Goal: Navigation & Orientation: Find specific page/section

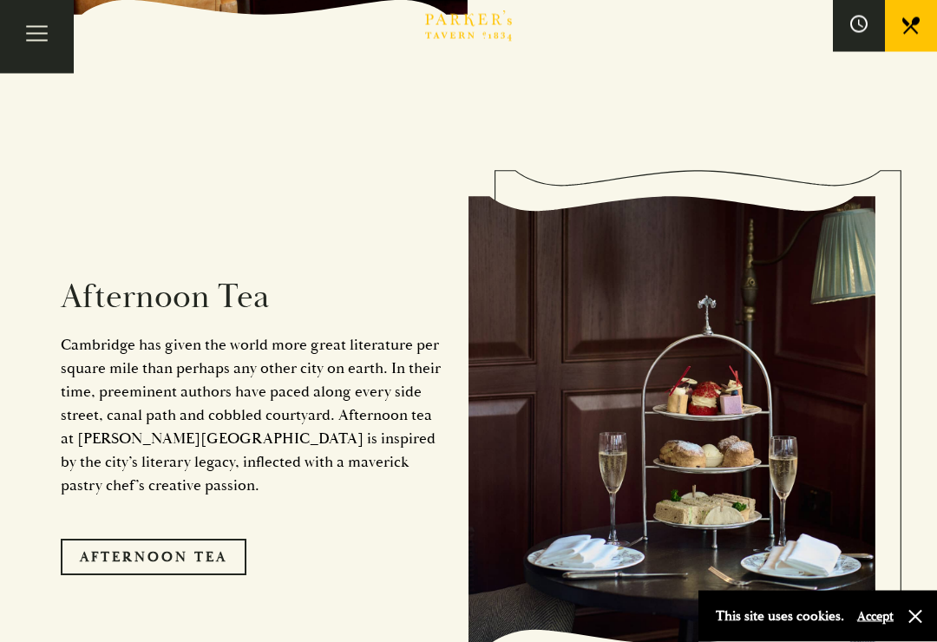
scroll to position [2521, 0]
click at [917, 626] on button "button" at bounding box center [915, 616] width 17 height 17
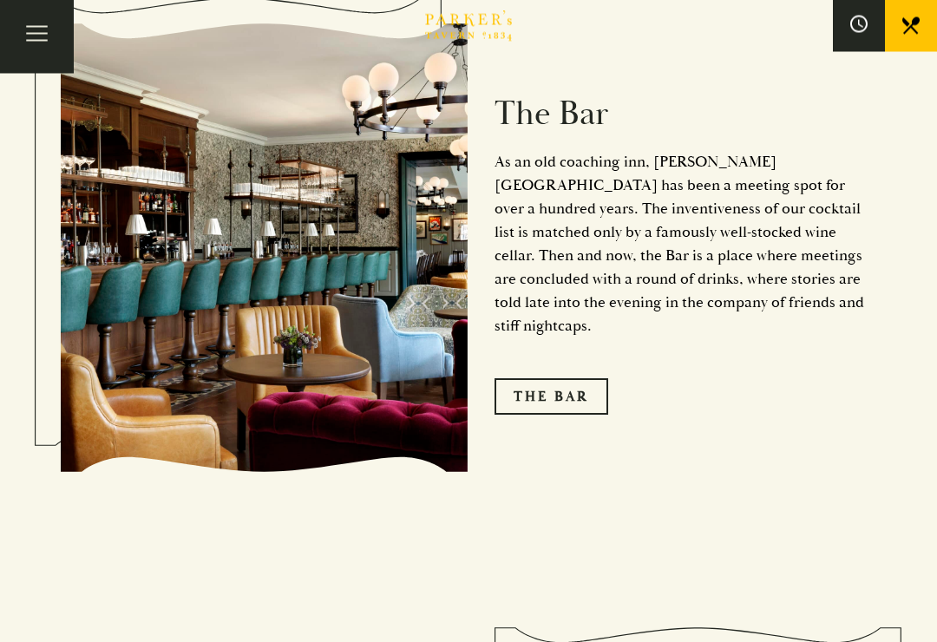
scroll to position [2039, 0]
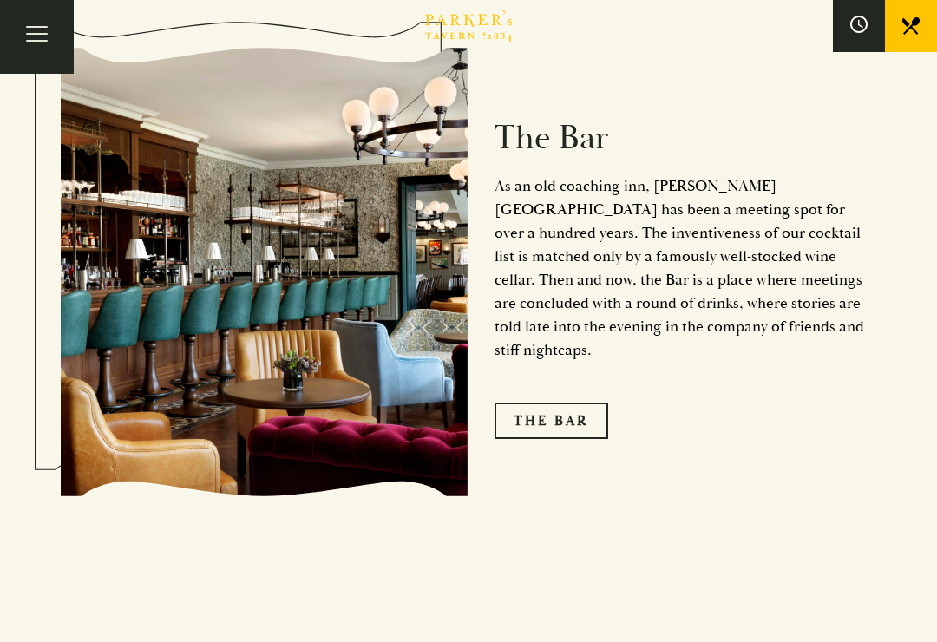
click at [556, 403] on link "The Bar" at bounding box center [552, 421] width 114 height 36
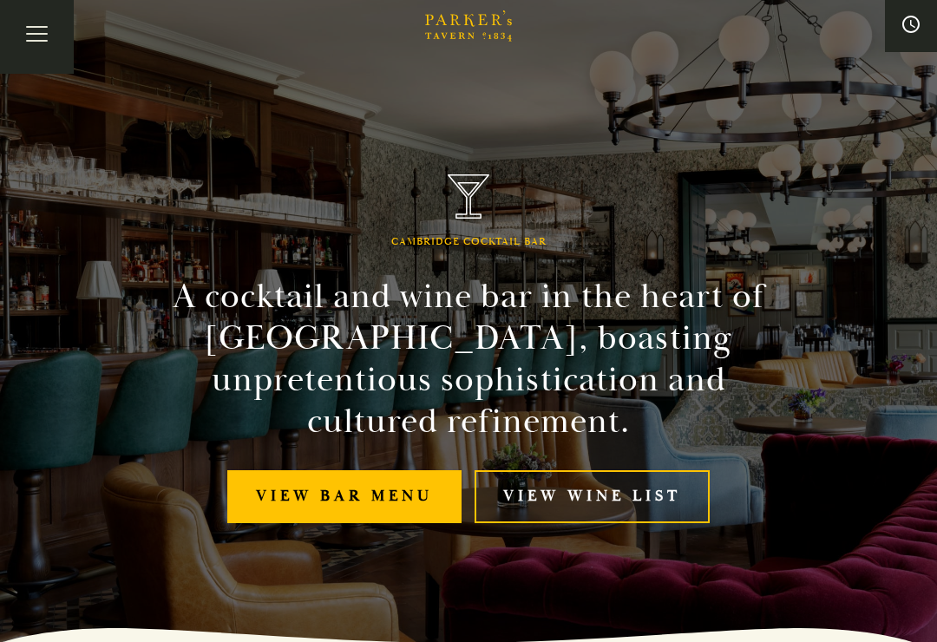
click at [338, 480] on link "View bar menu" at bounding box center [344, 496] width 234 height 53
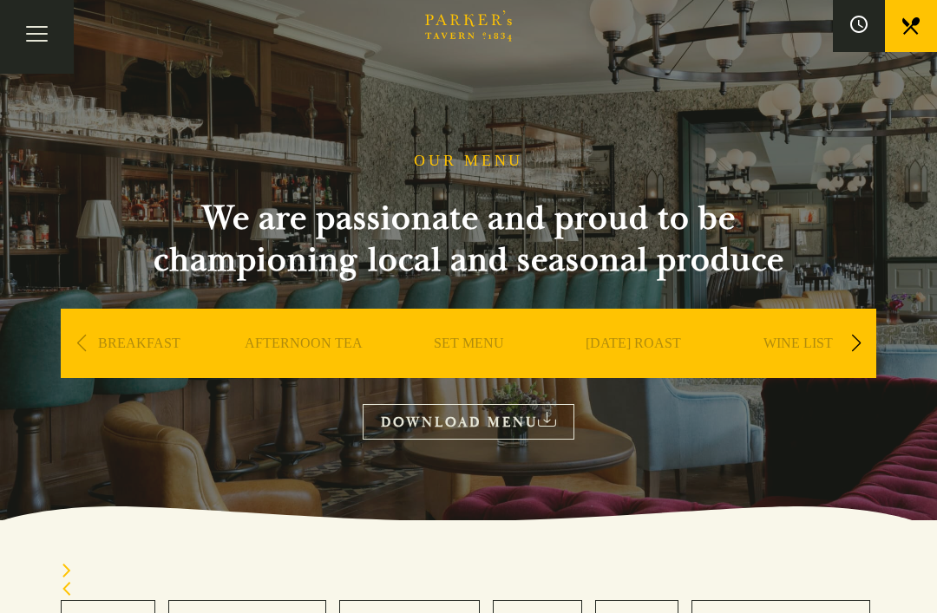
click at [475, 341] on link "SET MENU" at bounding box center [469, 369] width 70 height 69
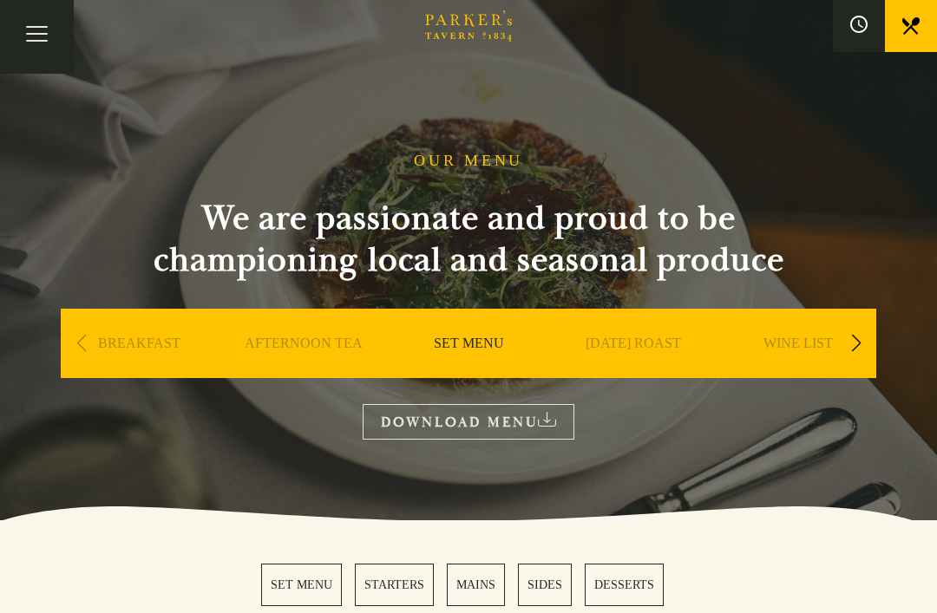
click at [40, 36] on button "Toggle navigation" at bounding box center [37, 37] width 74 height 74
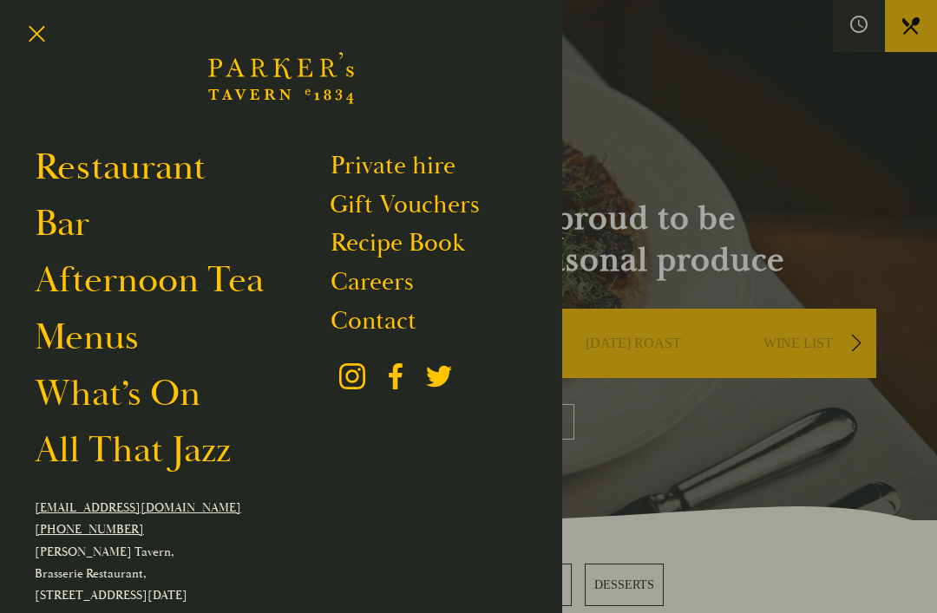
click at [161, 168] on link "Restaurant" at bounding box center [120, 167] width 171 height 47
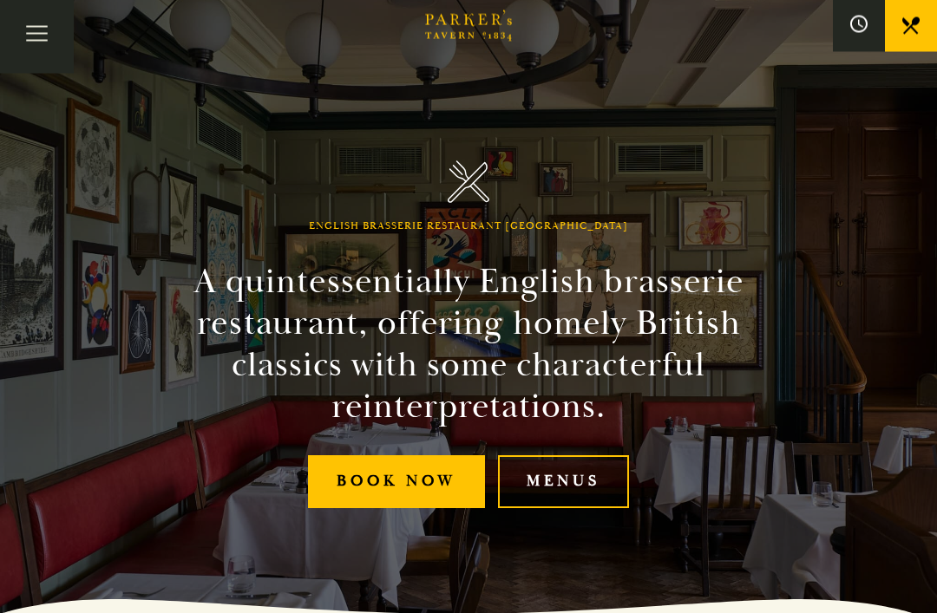
scroll to position [55, 0]
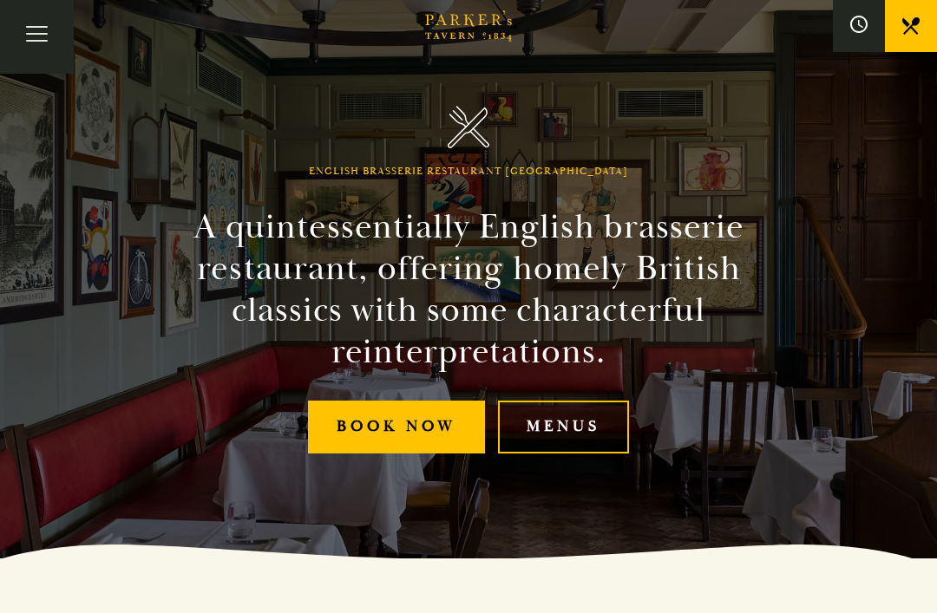
click at [580, 452] on link "Menus" at bounding box center [563, 427] width 131 height 53
